Goal: Find specific page/section: Find specific page/section

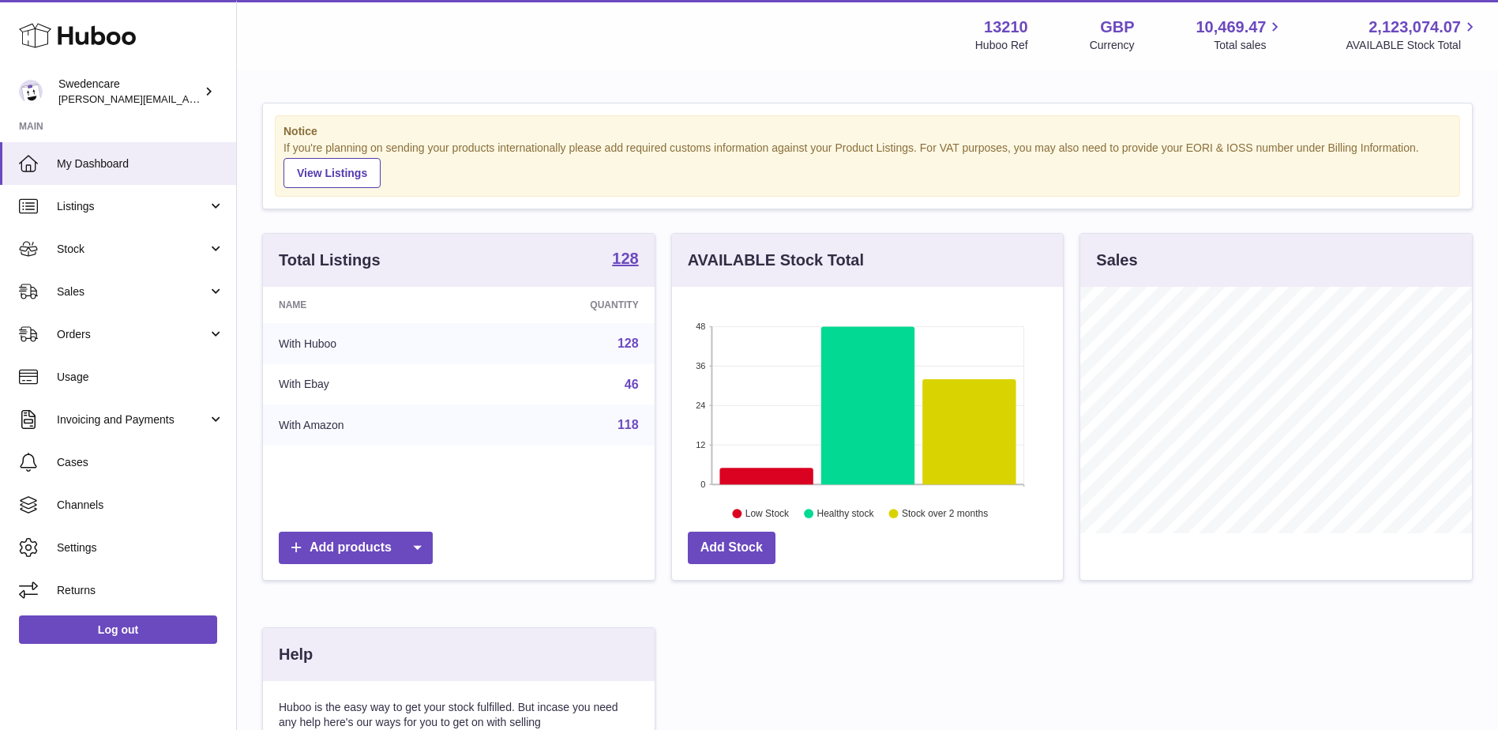
scroll to position [246, 391]
click at [88, 160] on span "My Dashboard" at bounding box center [140, 163] width 167 height 15
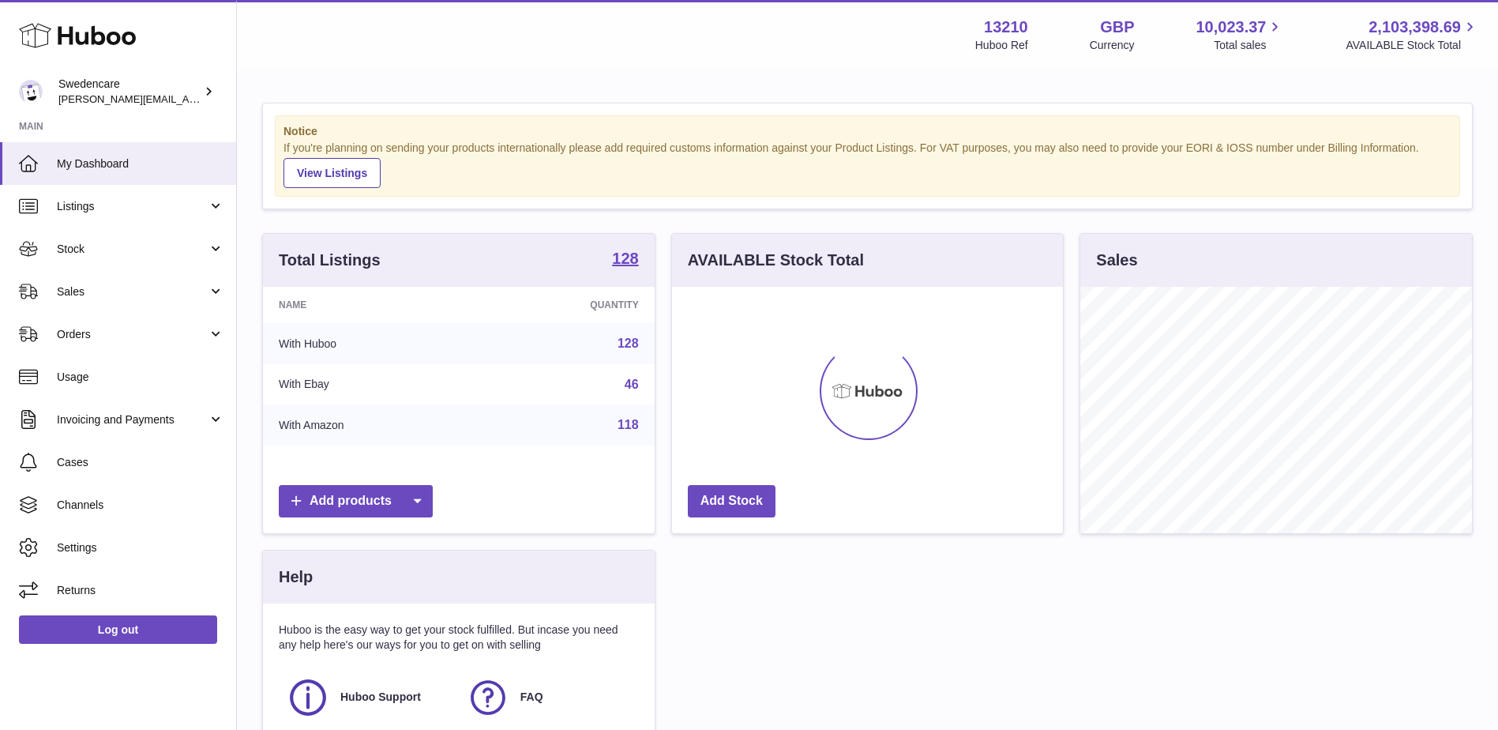
scroll to position [246, 391]
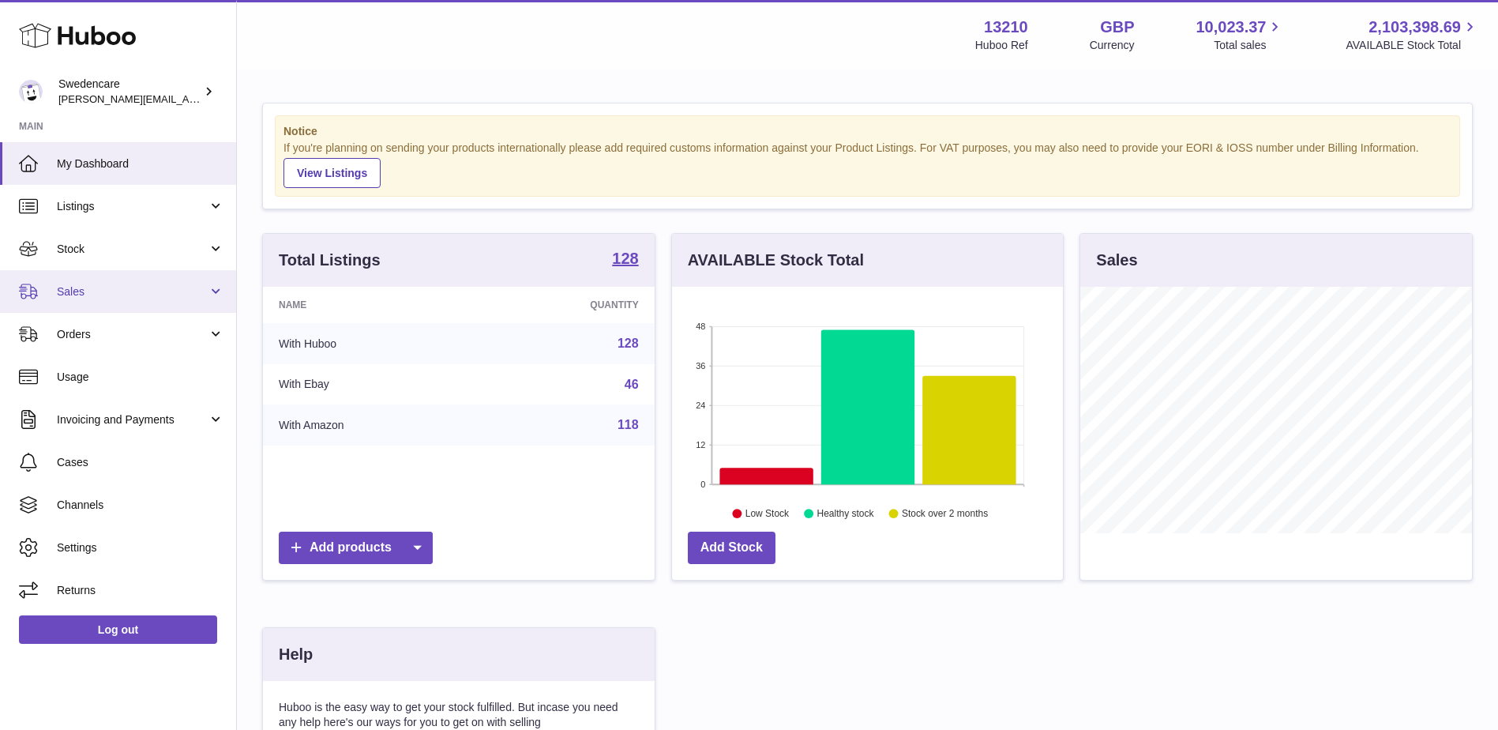
click at [82, 286] on span "Sales" at bounding box center [132, 291] width 151 height 15
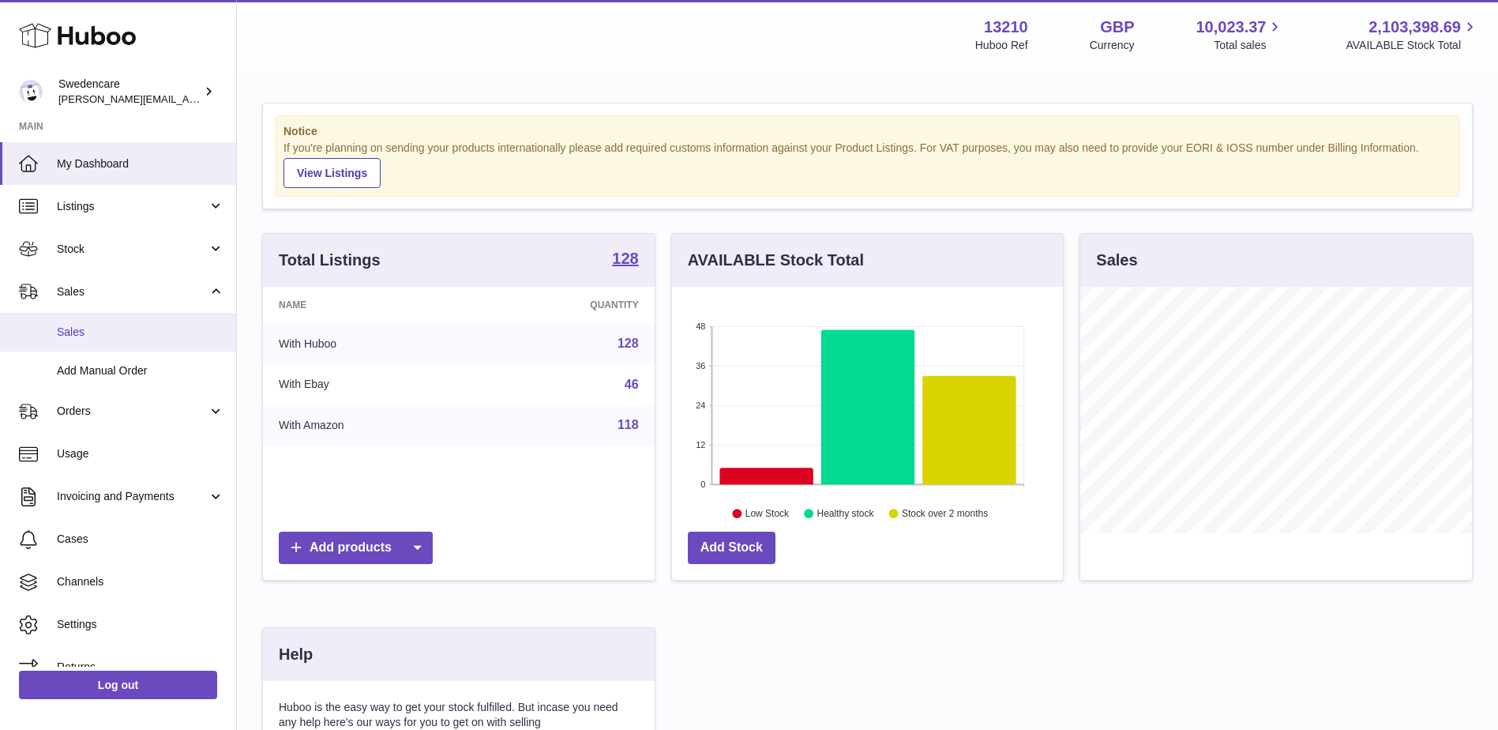
click at [75, 333] on span "Sales" at bounding box center [140, 332] width 167 height 15
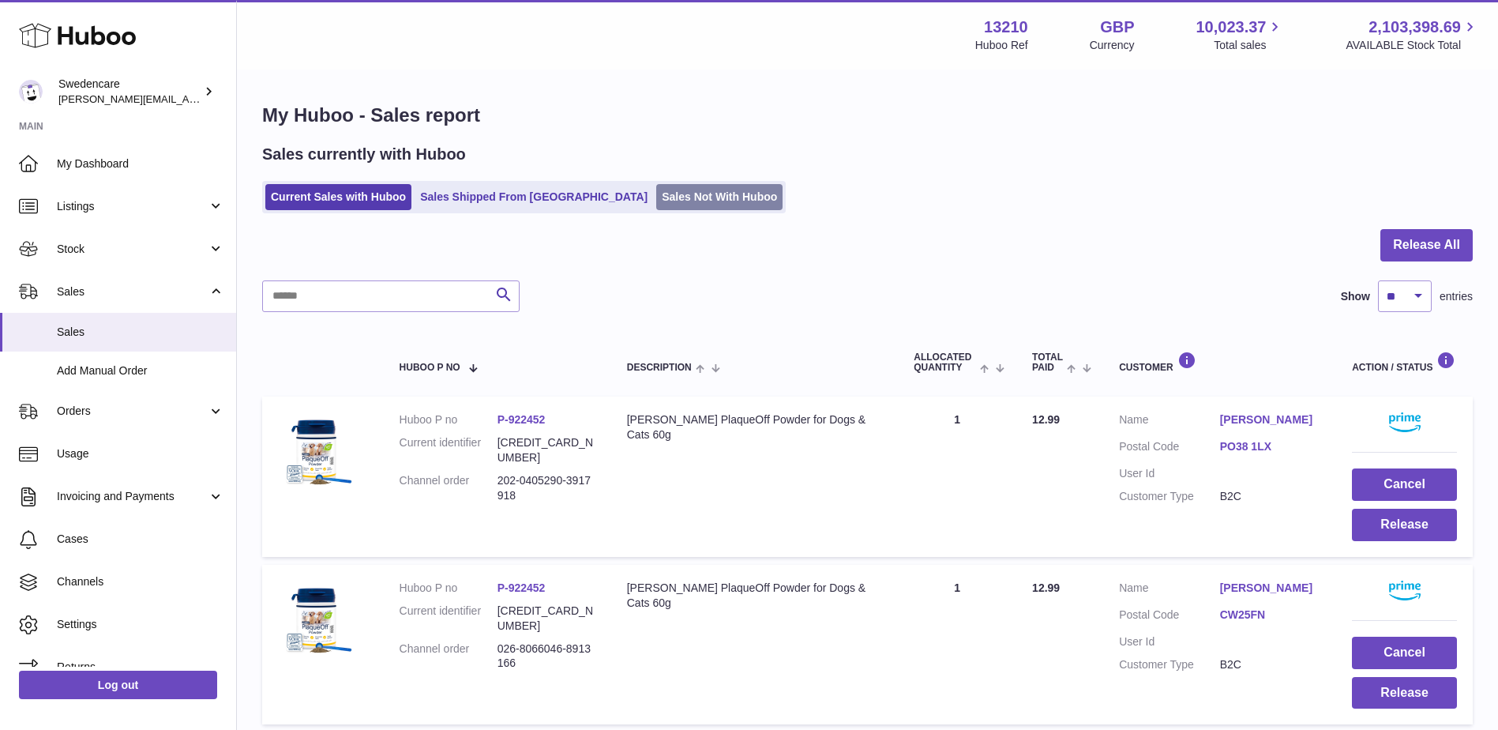
click at [656, 205] on link "Sales Not With Huboo" at bounding box center [719, 197] width 126 height 26
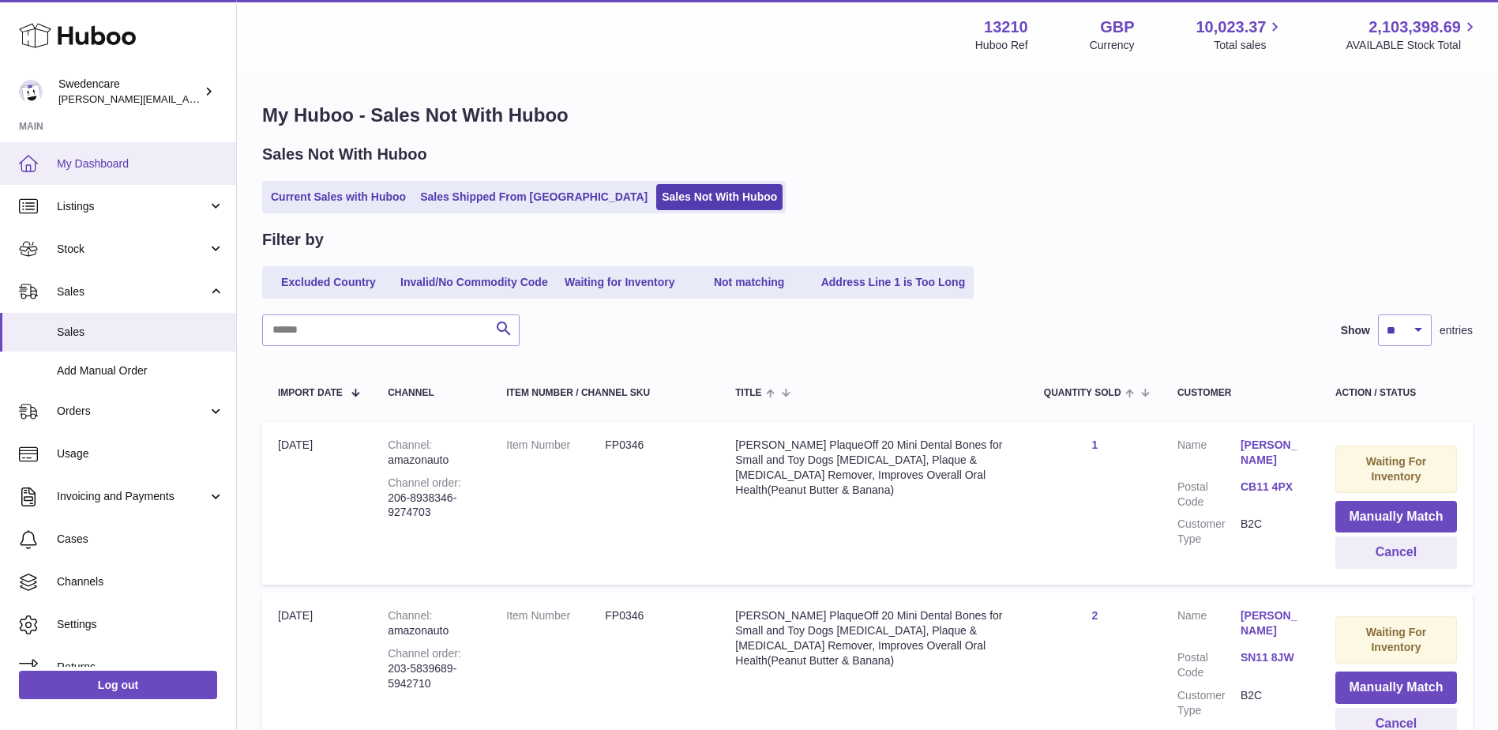
click at [103, 161] on span "My Dashboard" at bounding box center [140, 163] width 167 height 15
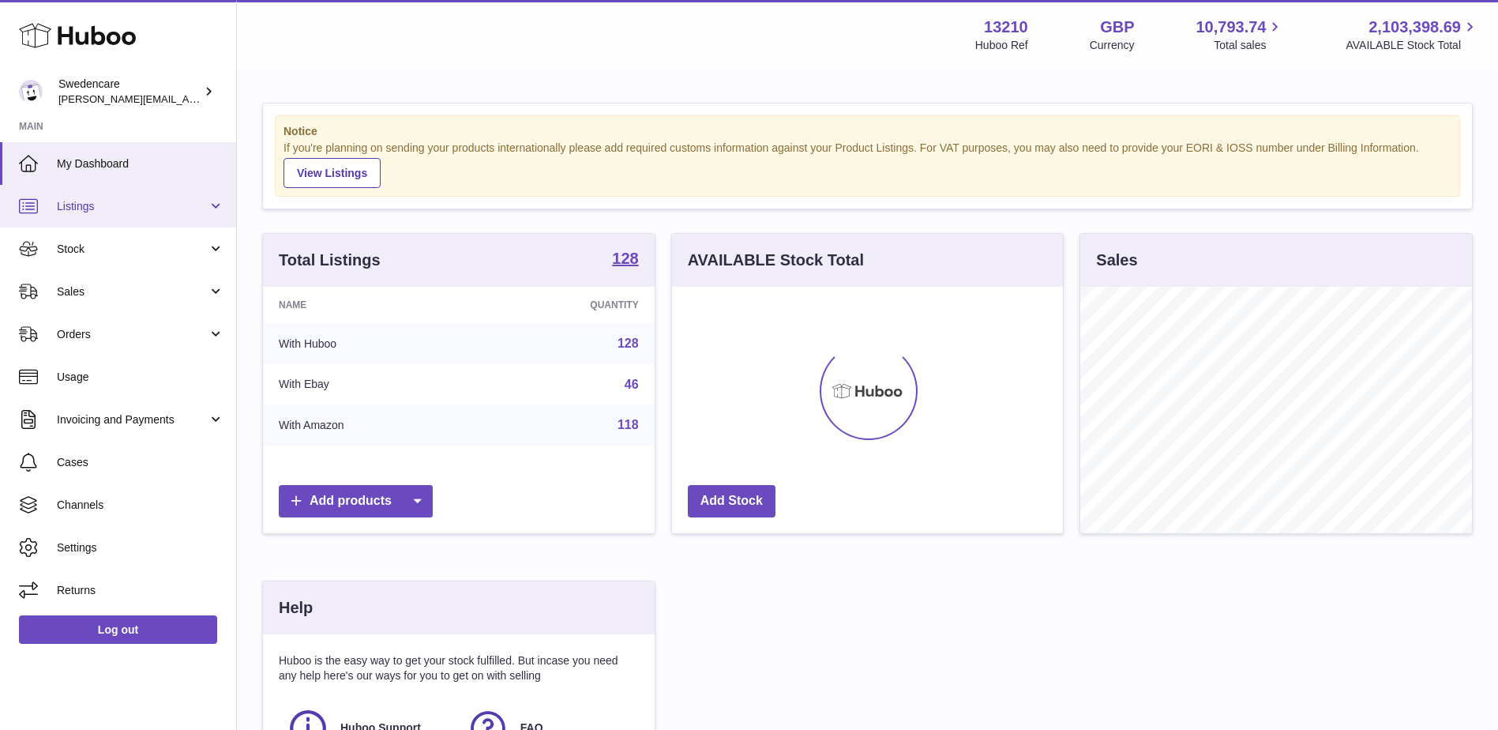
scroll to position [246, 391]
